Goal: Feedback & Contribution: Leave review/rating

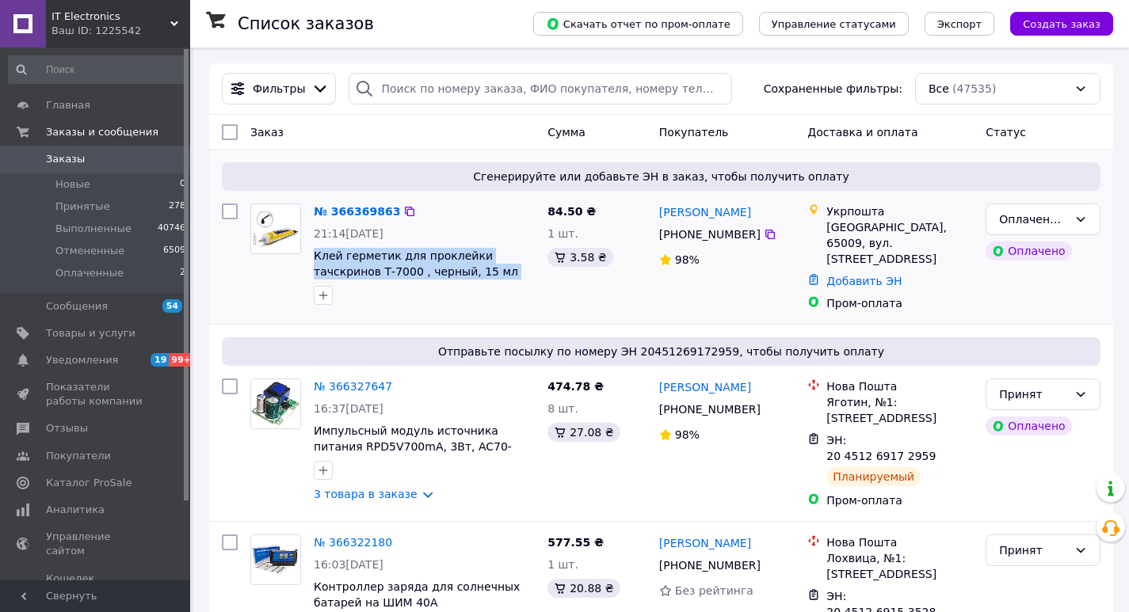
drag, startPoint x: 466, startPoint y: 271, endPoint x: 315, endPoint y: 244, distance: 153.7
click at [315, 244] on div "№ 366369863 21:14[DATE] Клей герметик для проклейки тачскринов Т-7000 , черный,…" at bounding box center [424, 254] width 234 height 114
copy span "Клей герметик для проклейки тачскринов Т-7000 , черный, 15 мл T7000"
drag, startPoint x: 762, startPoint y: 234, endPoint x: 905, endPoint y: 237, distance: 143.4
click at [763, 235] on icon at bounding box center [769, 234] width 13 height 13
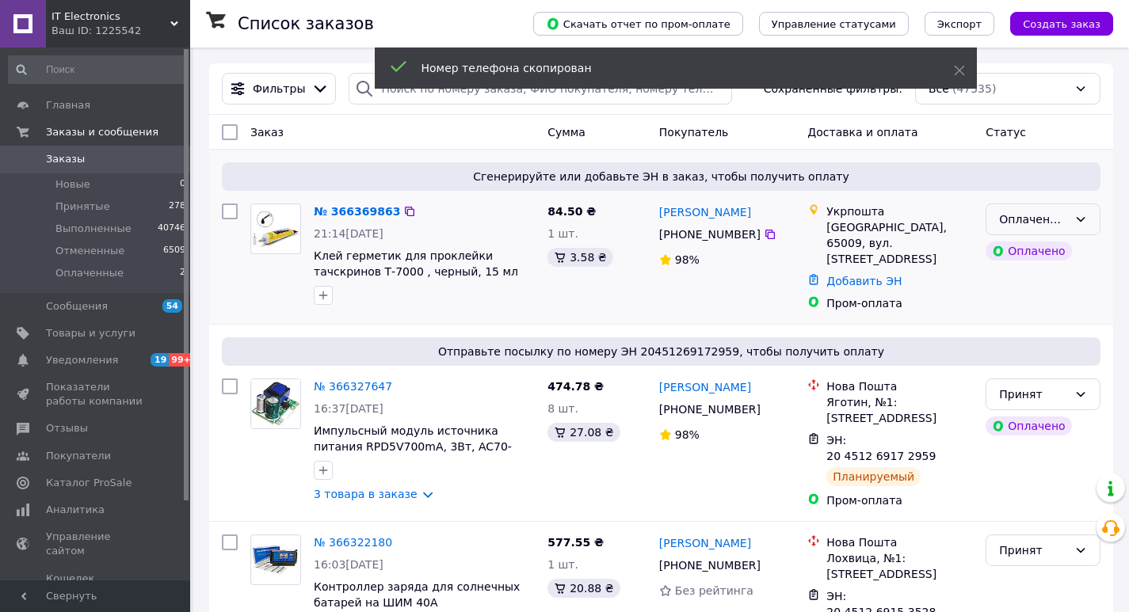
click at [1029, 216] on div "Оплаченный" at bounding box center [1033, 219] width 69 height 17
click at [1019, 250] on li "Принят" at bounding box center [1042, 254] width 113 height 29
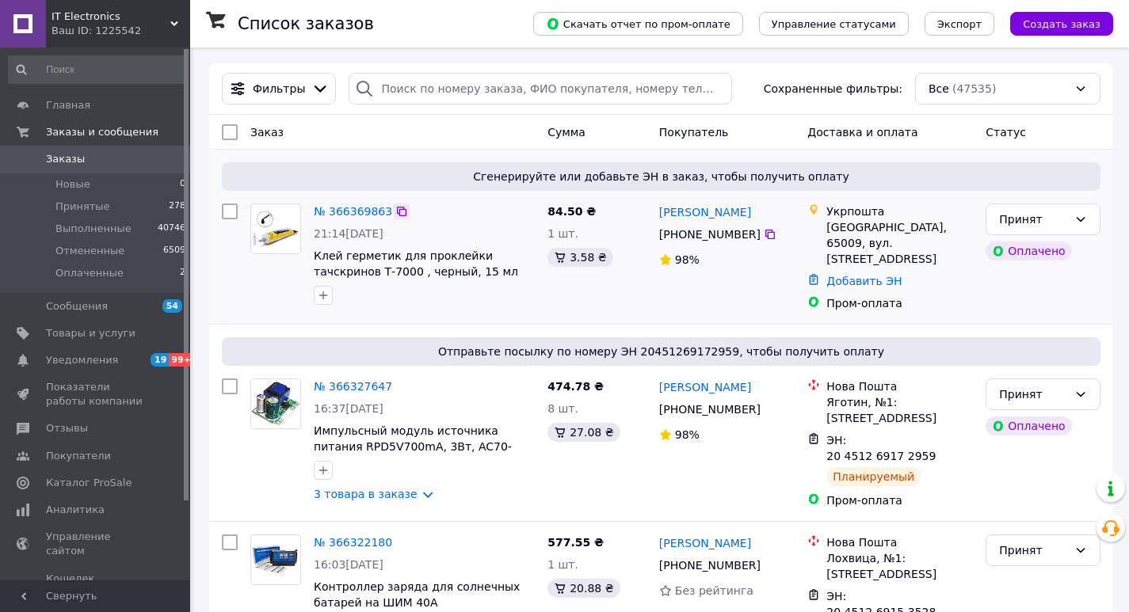
click at [395, 215] on icon at bounding box center [401, 211] width 13 height 13
click at [345, 209] on link "№ 366369863" at bounding box center [353, 211] width 78 height 13
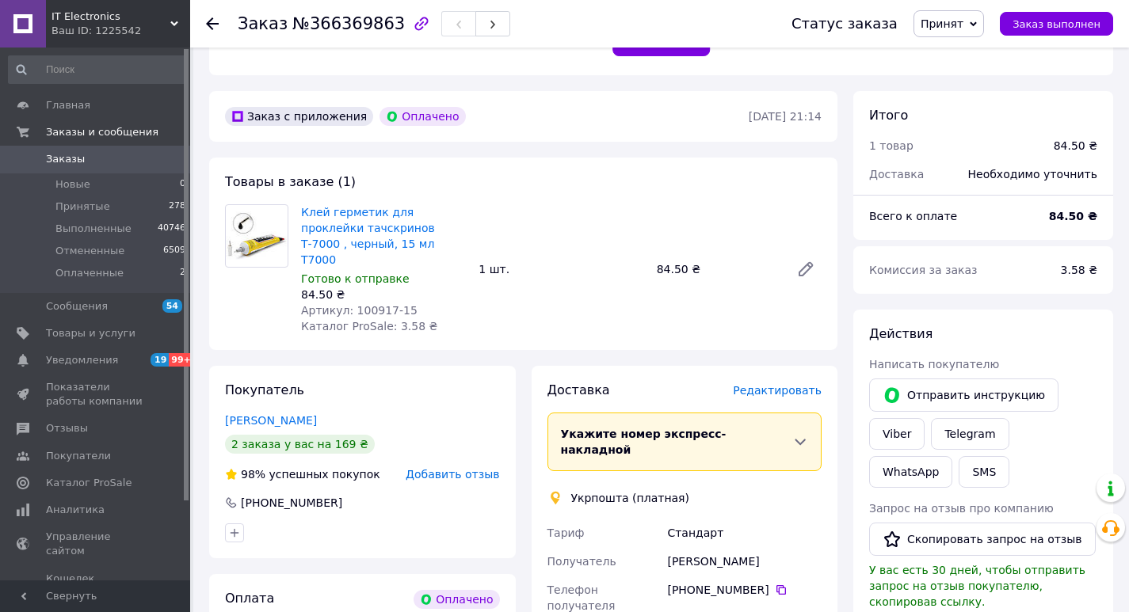
scroll to position [396, 0]
drag, startPoint x: 411, startPoint y: 291, endPoint x: 348, endPoint y: 292, distance: 62.6
click at [348, 303] on div "Артикул: 100917-15" at bounding box center [383, 311] width 165 height 16
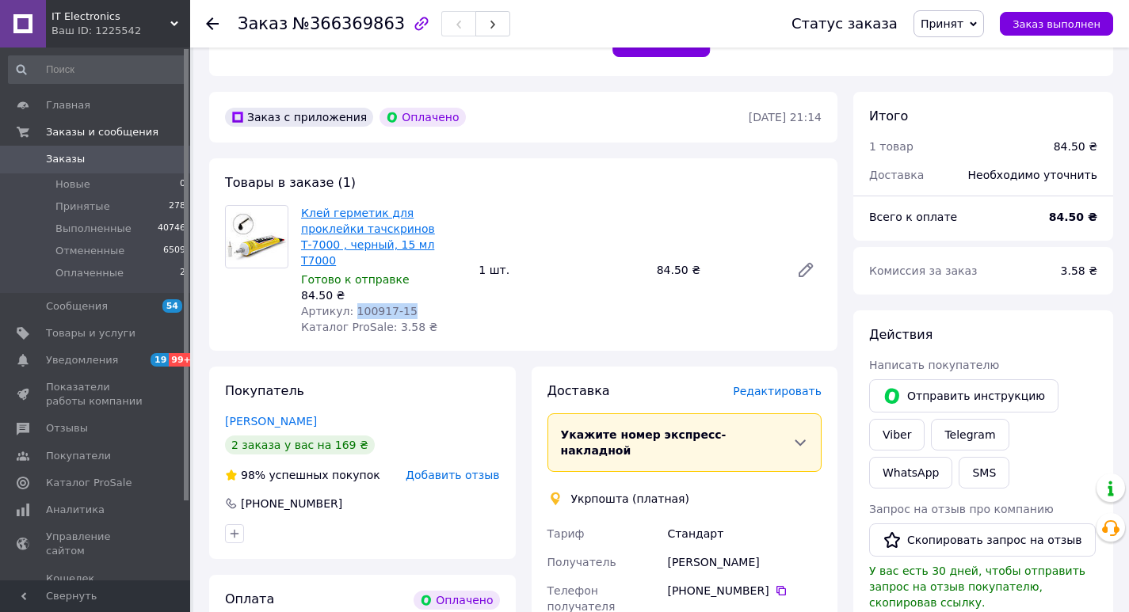
copy span "100917-15"
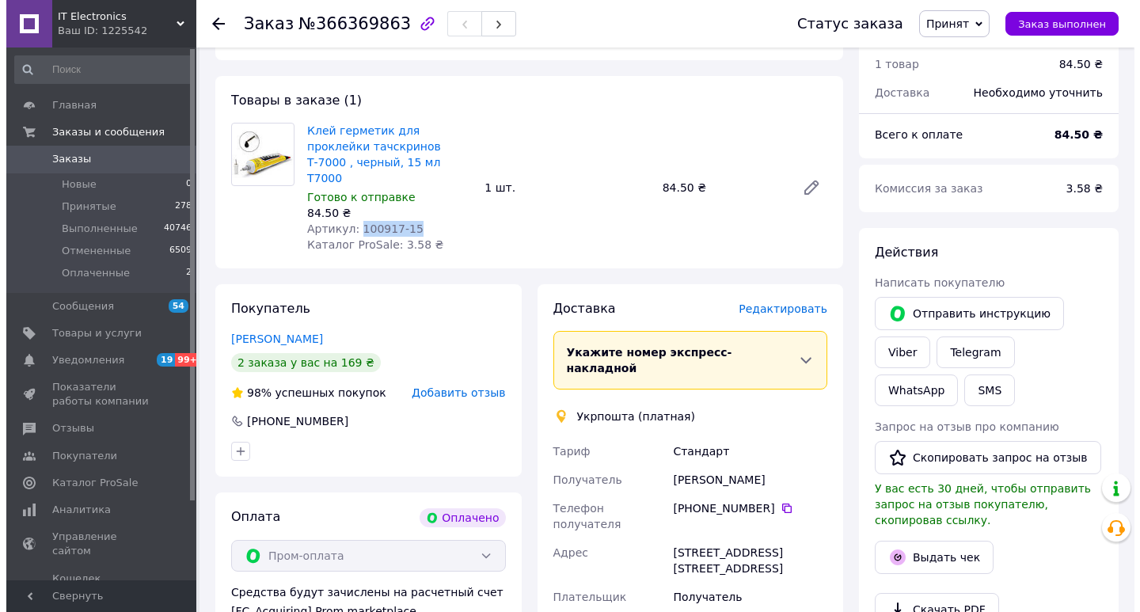
scroll to position [634, 0]
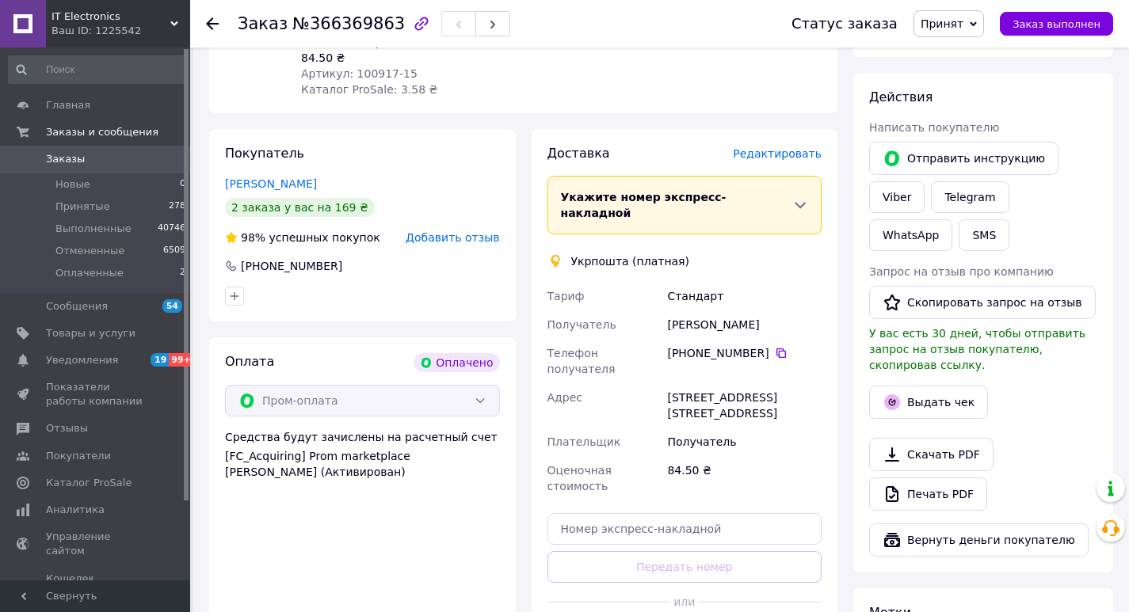
click at [438, 231] on span "Добавить отзыв" at bounding box center [452, 237] width 93 height 13
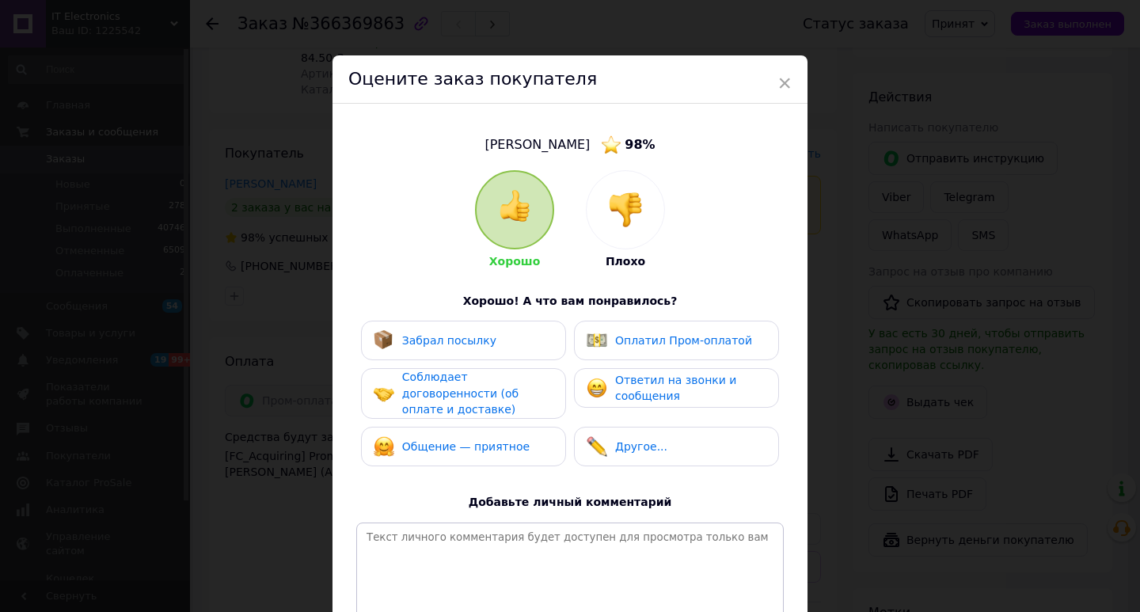
click at [635, 200] on img at bounding box center [625, 209] width 35 height 35
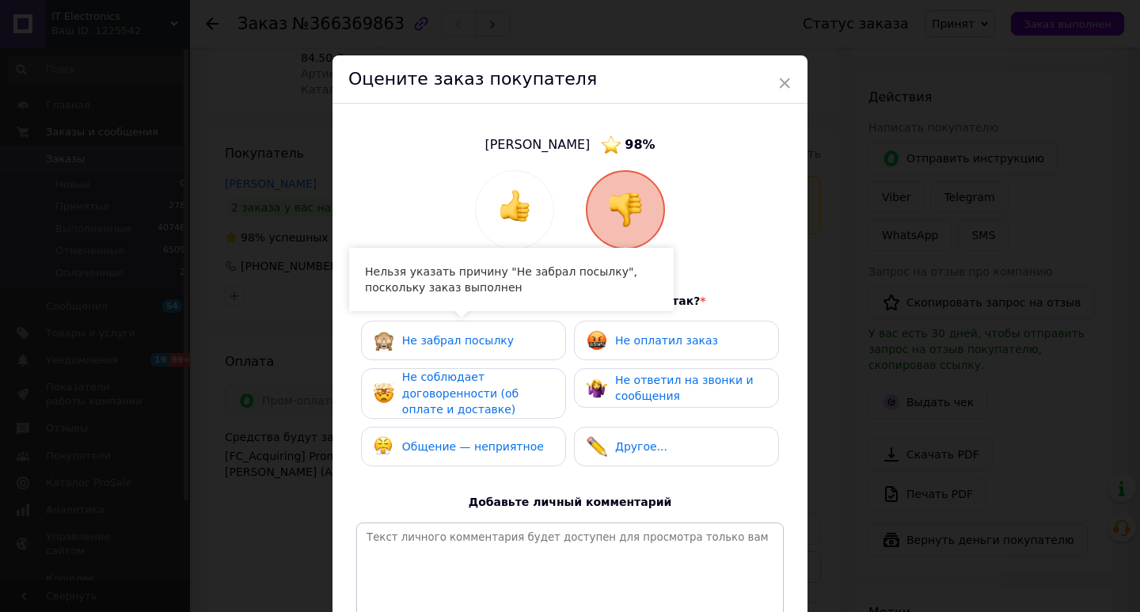
click at [491, 440] on span "Общение — неприятное" at bounding box center [473, 446] width 142 height 13
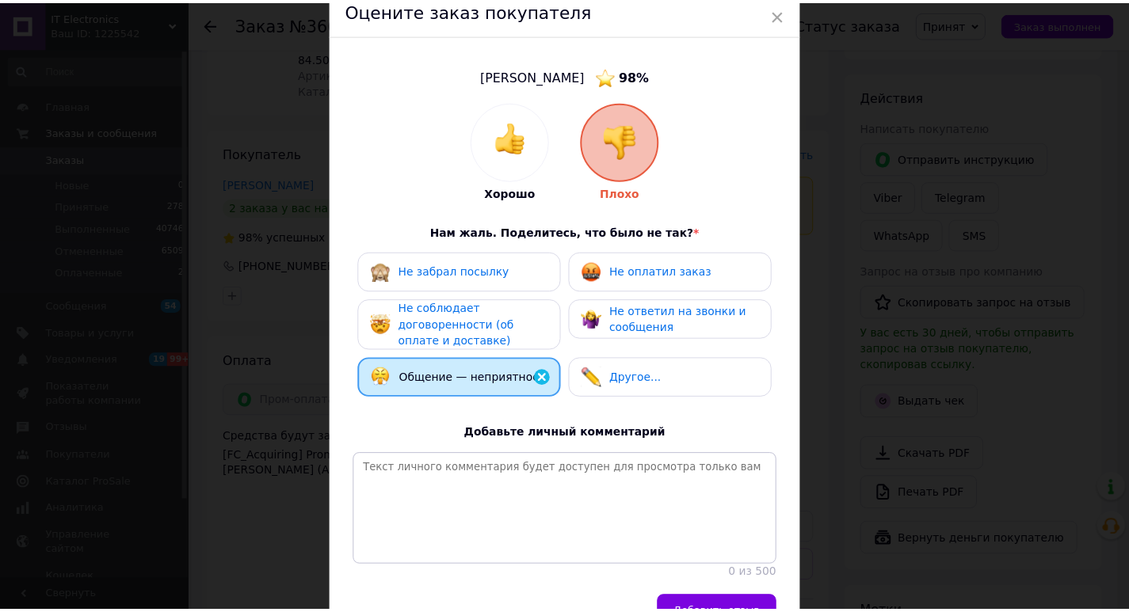
scroll to position [167, 0]
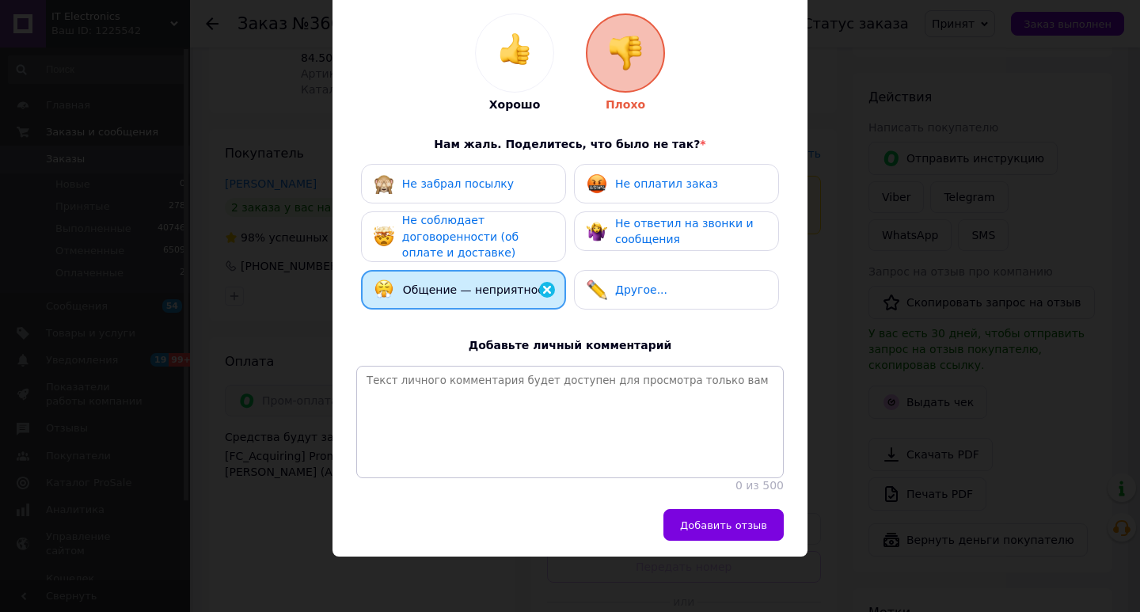
click at [708, 542] on div "Добавить отзыв" at bounding box center [570, 533] width 475 height 48
click at [706, 524] on span "Добавить отзыв" at bounding box center [723, 526] width 87 height 12
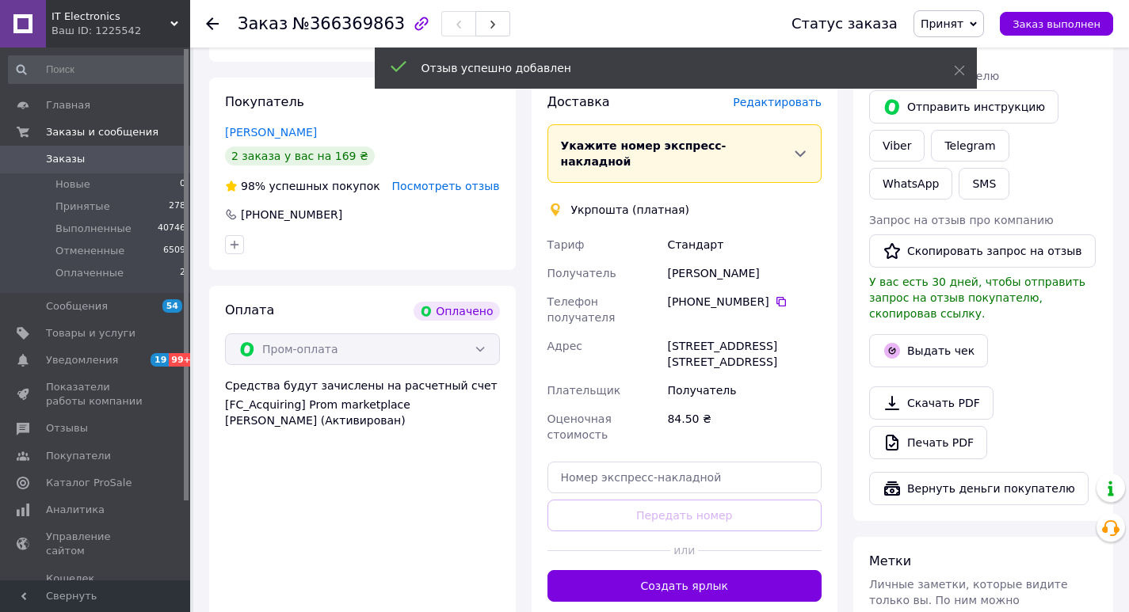
scroll to position [713, 0]
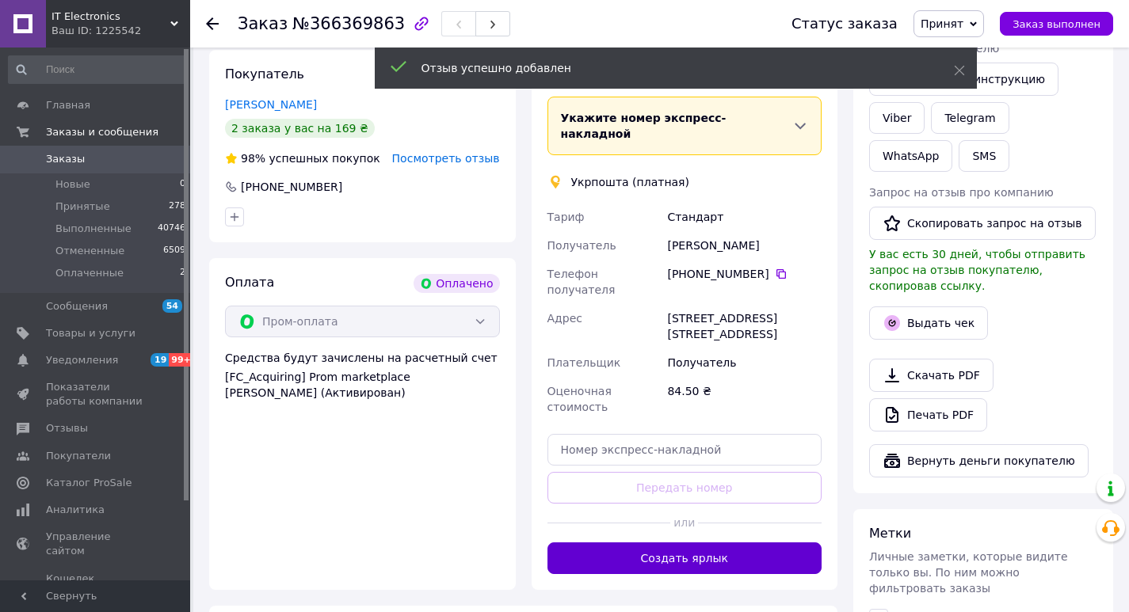
click at [667, 543] on button "Создать ярлык" at bounding box center [684, 559] width 275 height 32
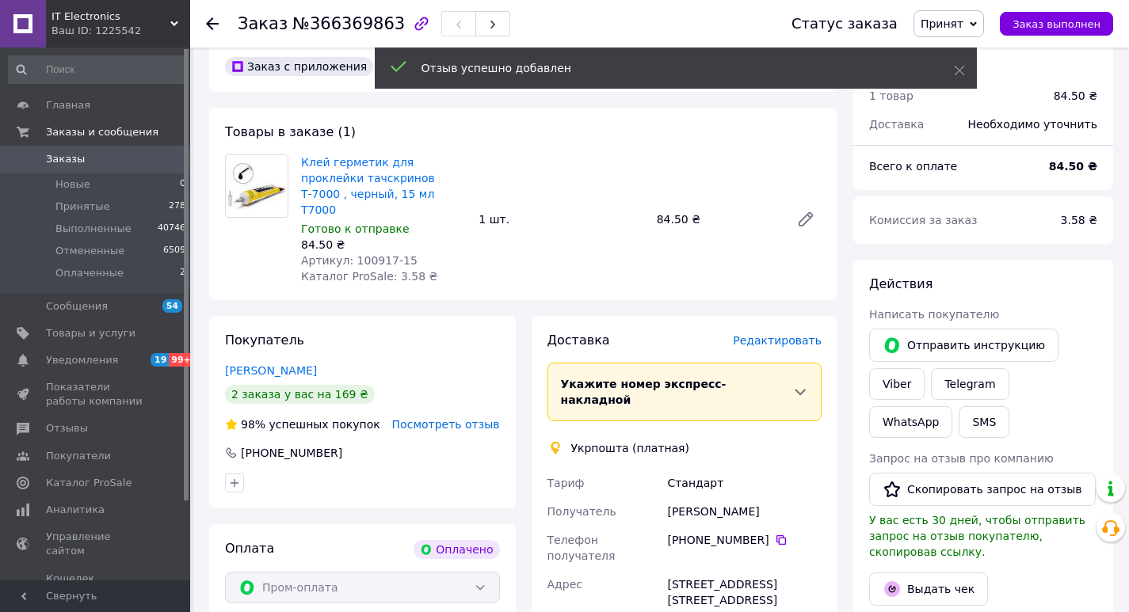
scroll to position [554, 0]
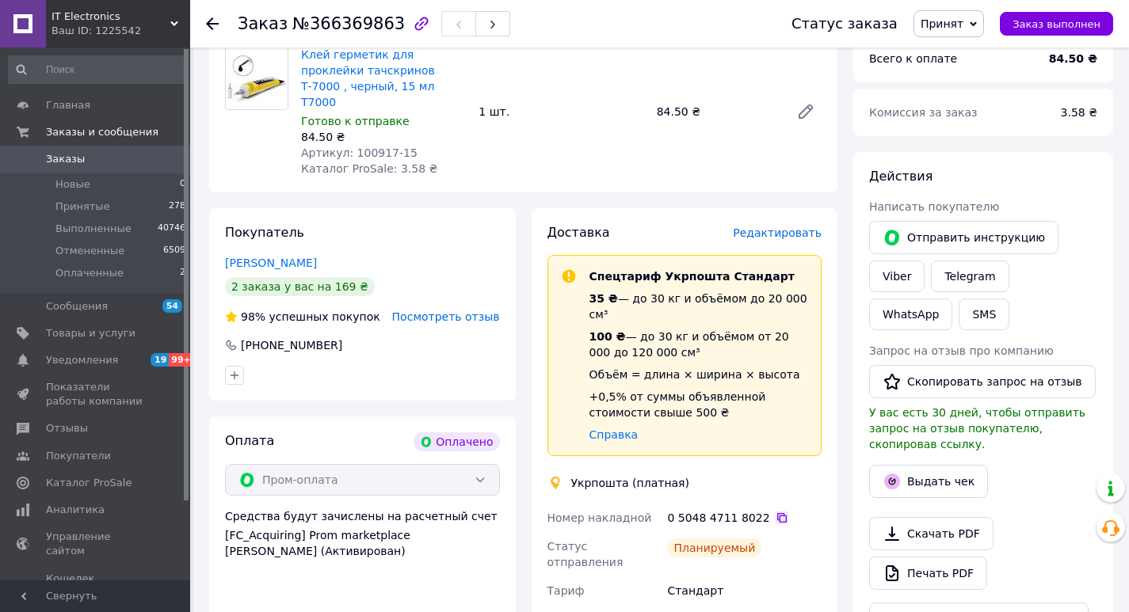
click at [777, 513] on icon at bounding box center [782, 518] width 10 height 10
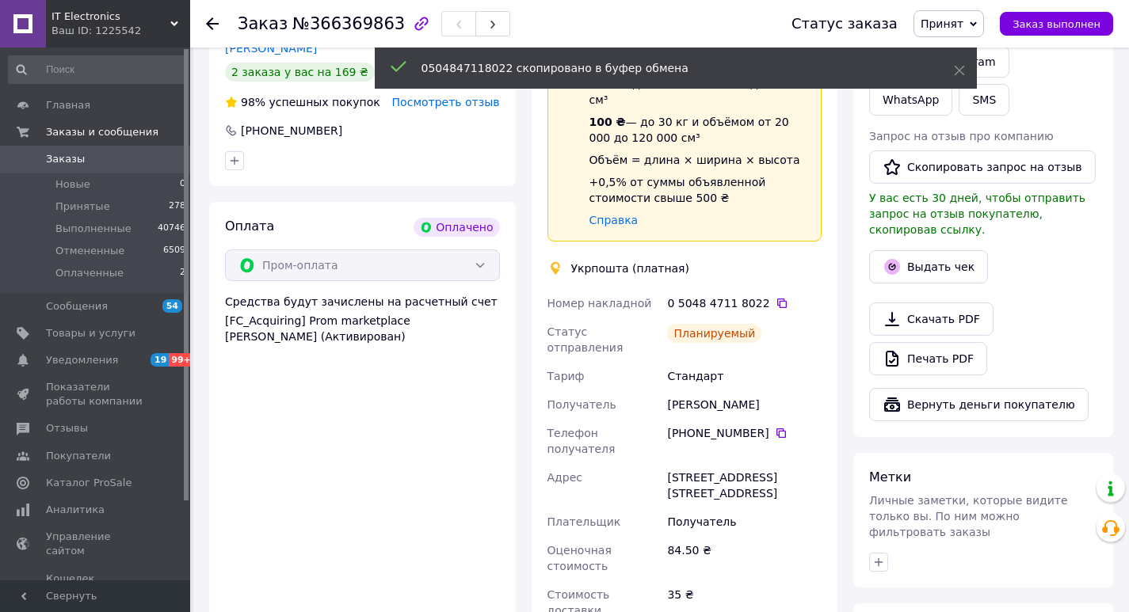
scroll to position [871, 0]
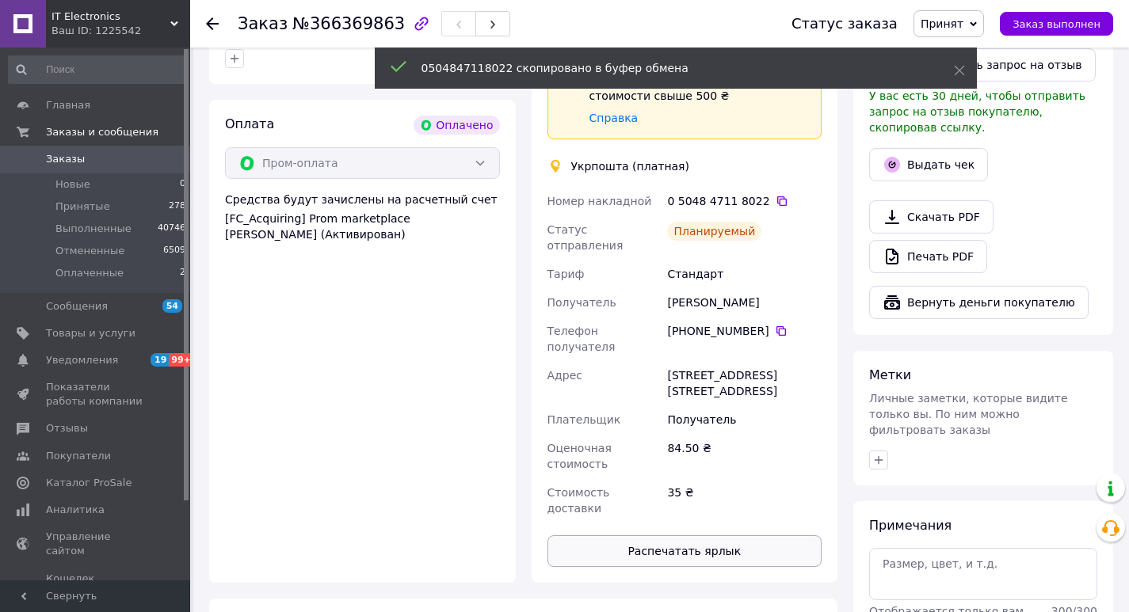
click at [687, 535] on button "Распечатать ярлык" at bounding box center [684, 551] width 275 height 32
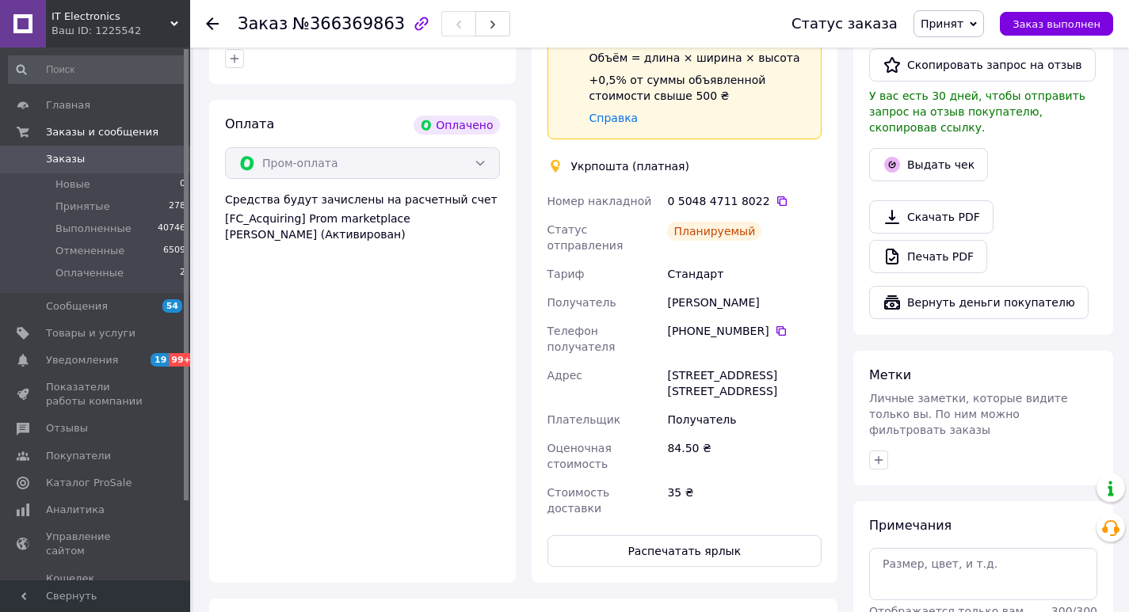
click at [213, 26] on icon at bounding box center [212, 23] width 13 height 13
